Goal: Find specific page/section

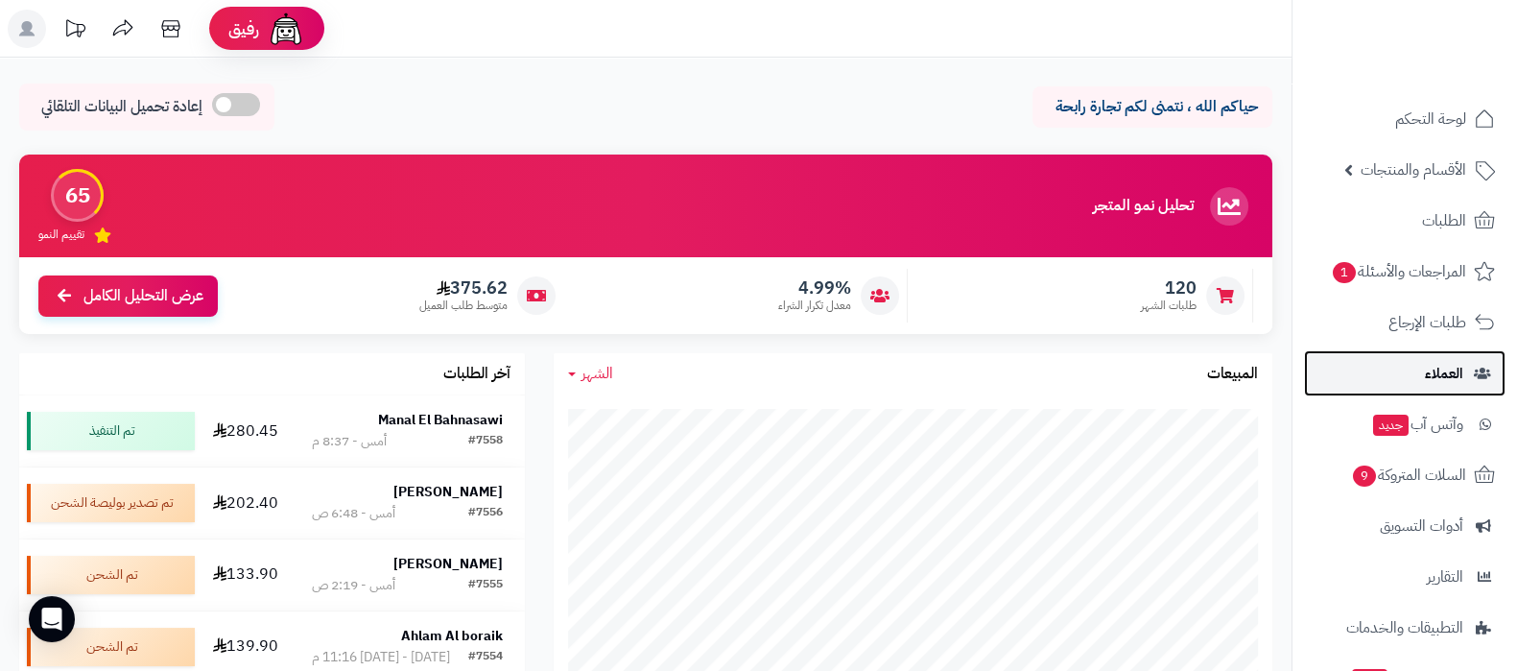
click at [1419, 376] on link "العملاء" at bounding box center [1405, 373] width 202 height 46
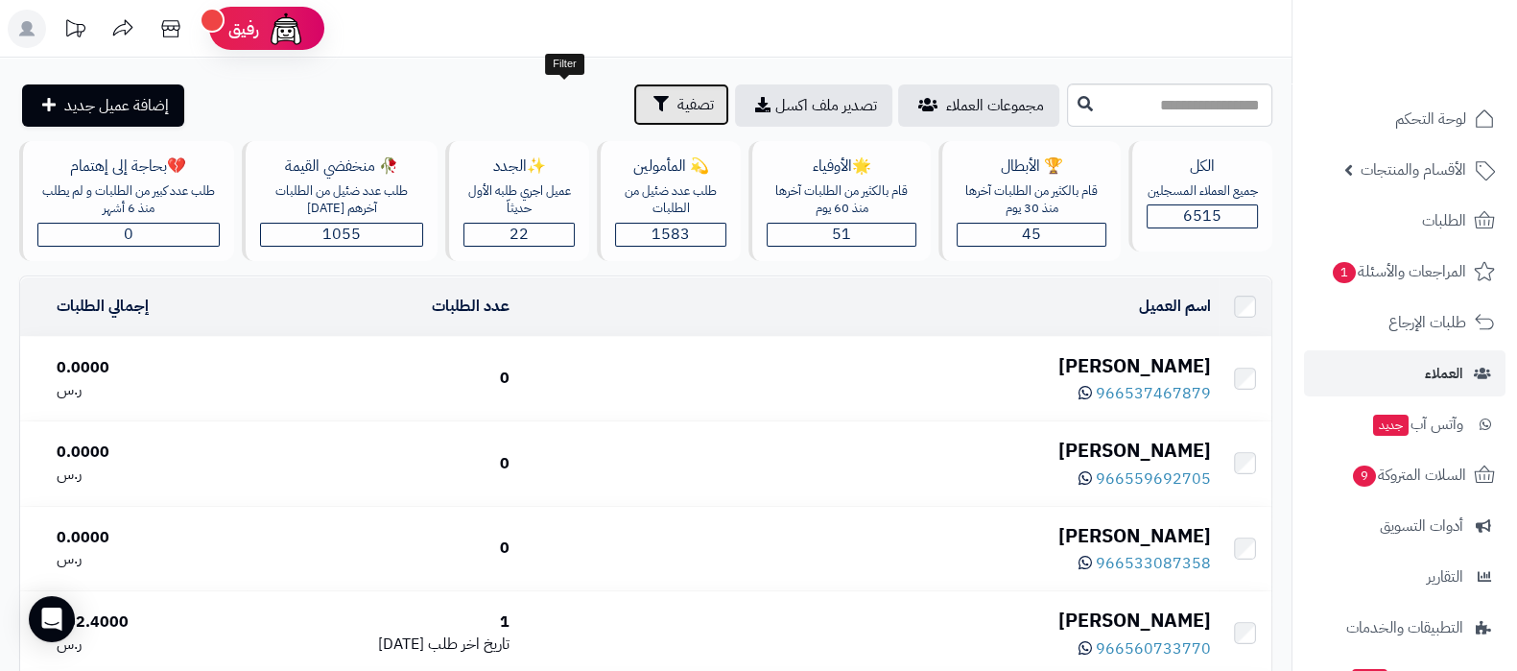
click at [633, 104] on button "تصفية" at bounding box center [681, 104] width 96 height 42
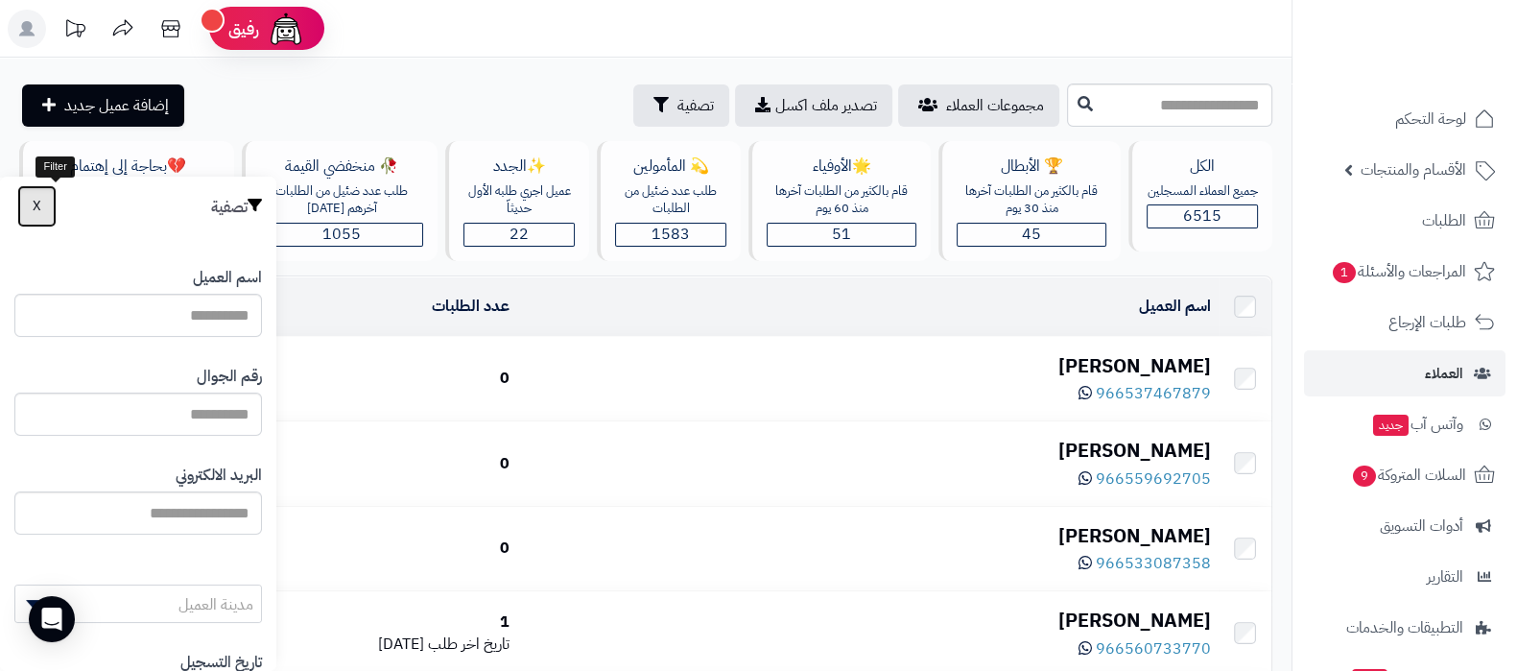
click at [48, 202] on button "X" at bounding box center [36, 206] width 39 height 42
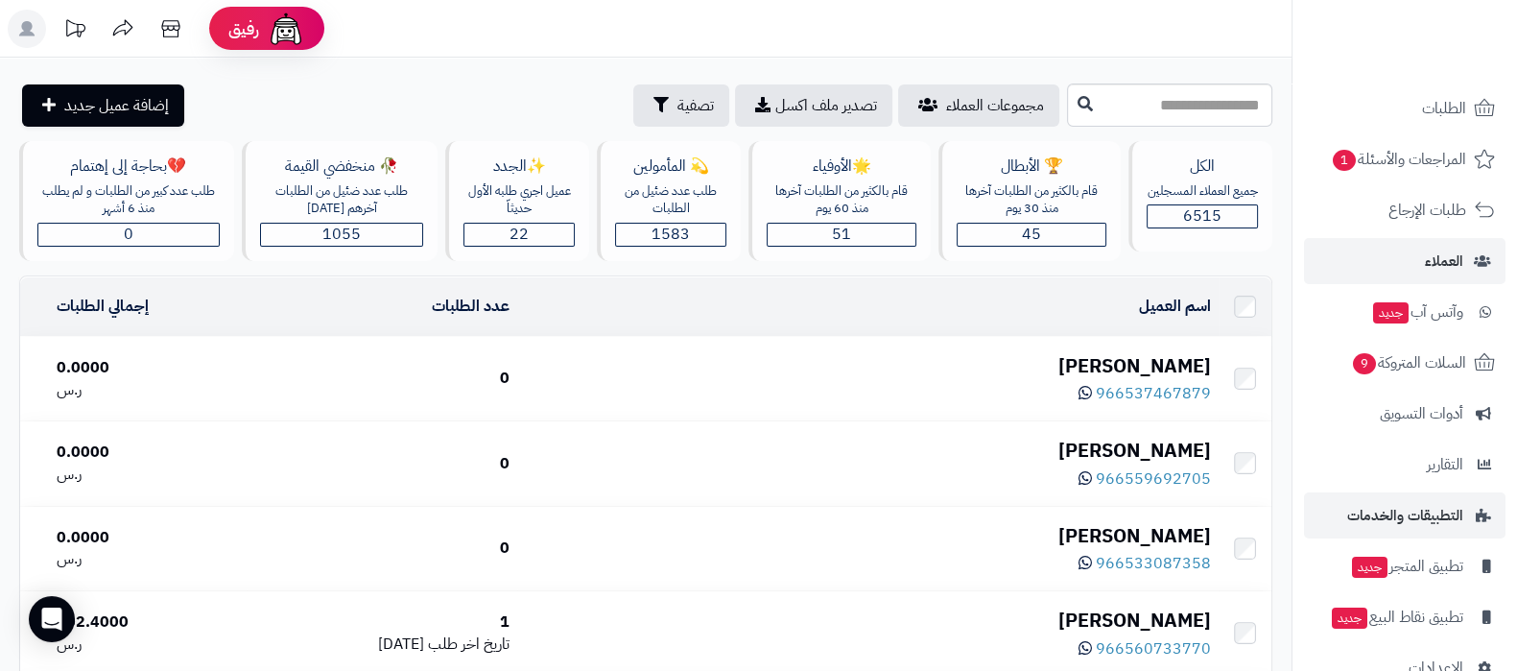
scroll to position [155, 0]
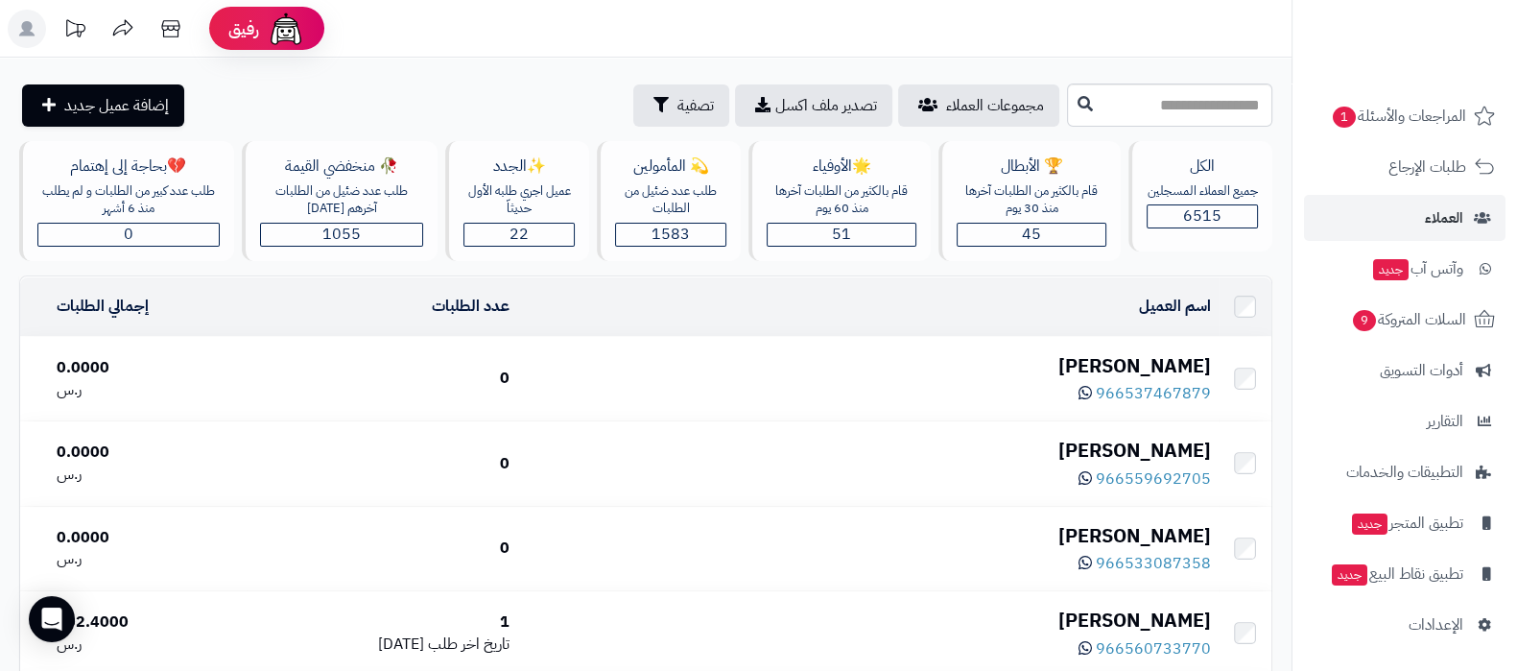
click at [1407, 28] on span "الأقسام والمنتجات" at bounding box center [1414, 14] width 106 height 27
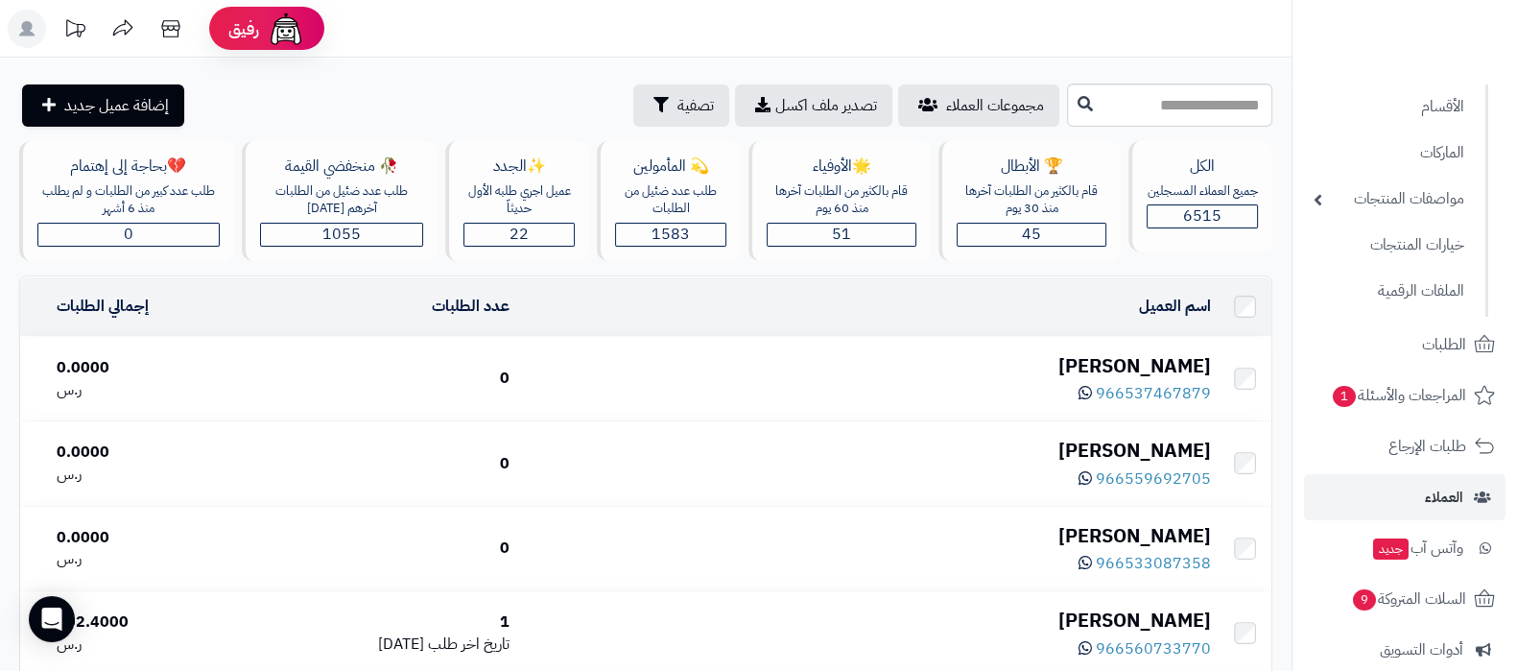
click at [1415, 82] on link "المنتجات" at bounding box center [1389, 61] width 170 height 39
